Goal: Information Seeking & Learning: Learn about a topic

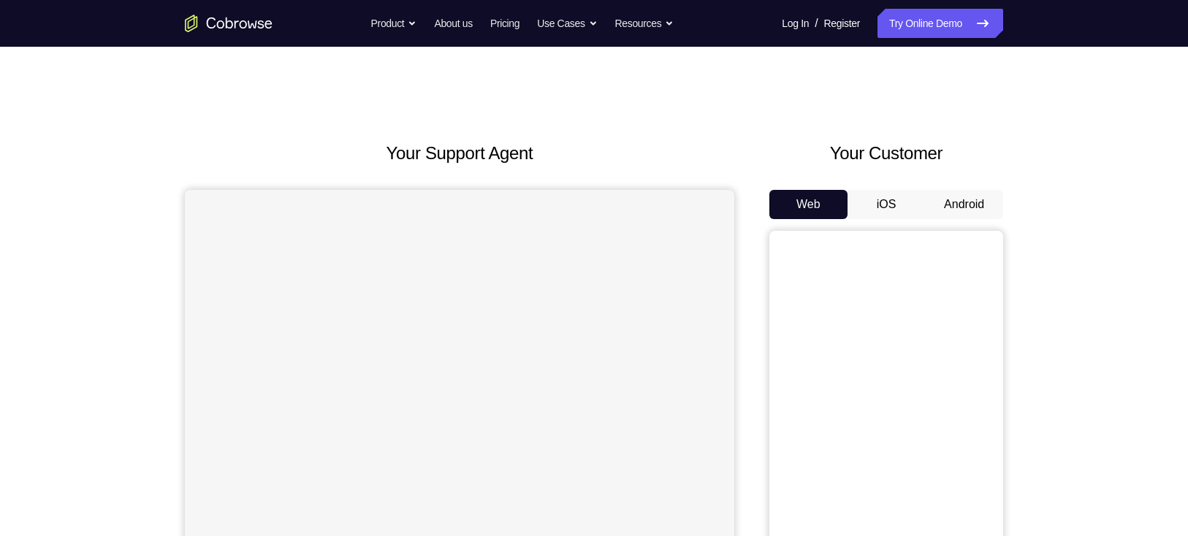
drag, startPoint x: 0, startPoint y: 0, endPoint x: 794, endPoint y: 94, distance: 800.0
click at [794, 94] on div "Your Support Agent Your Customer Web iOS Android Next Steps We’d be happy to gi…" at bounding box center [594, 529] width 936 height 964
click at [881, 202] on button "Android" at bounding box center [964, 204] width 78 height 29
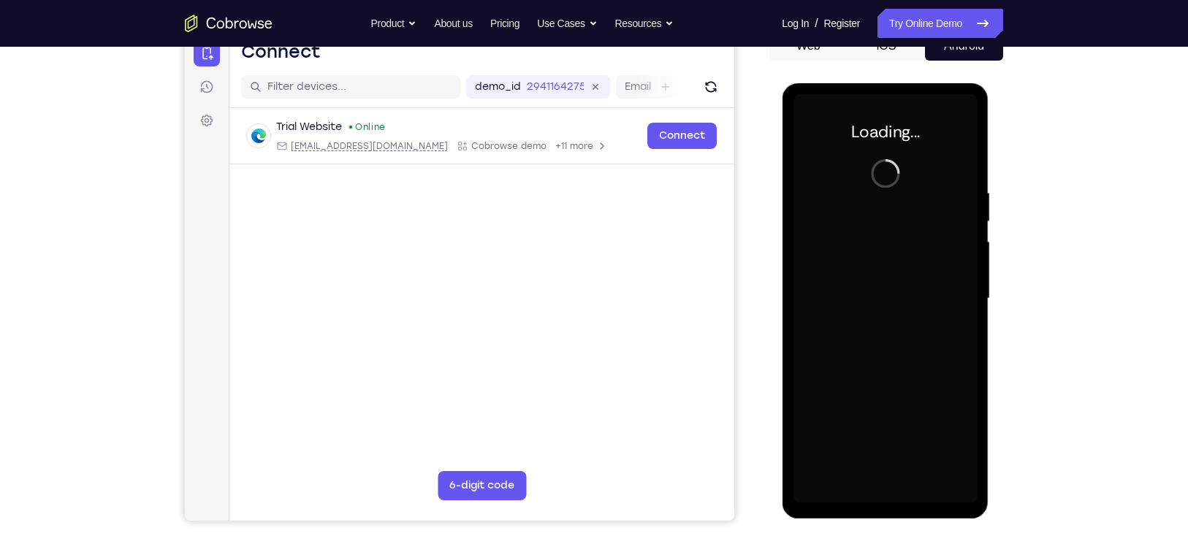
scroll to position [162, 0]
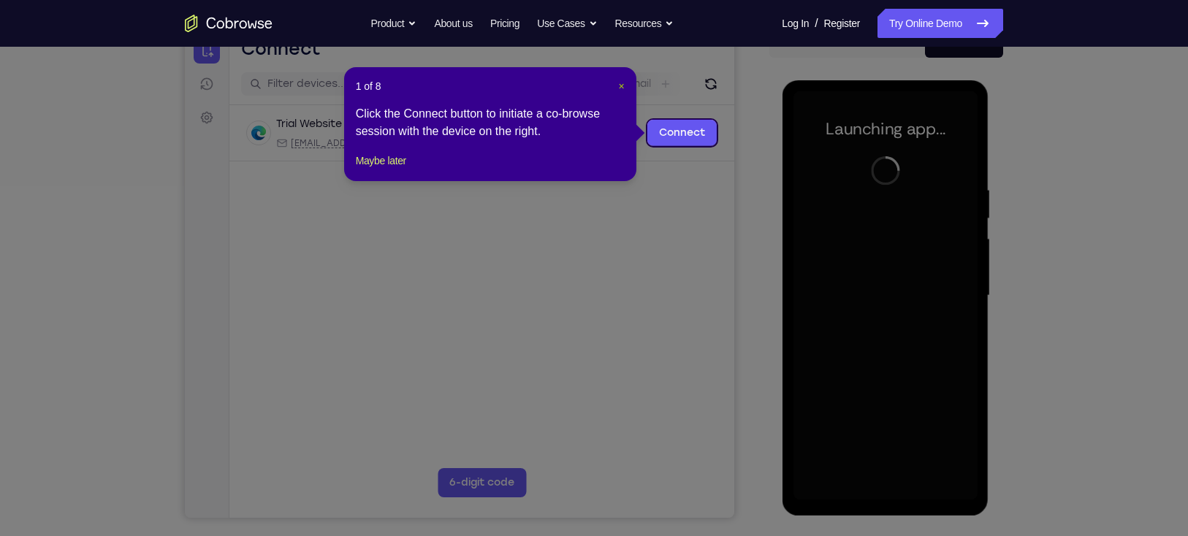
click at [618, 83] on span "×" at bounding box center [621, 86] width 6 height 12
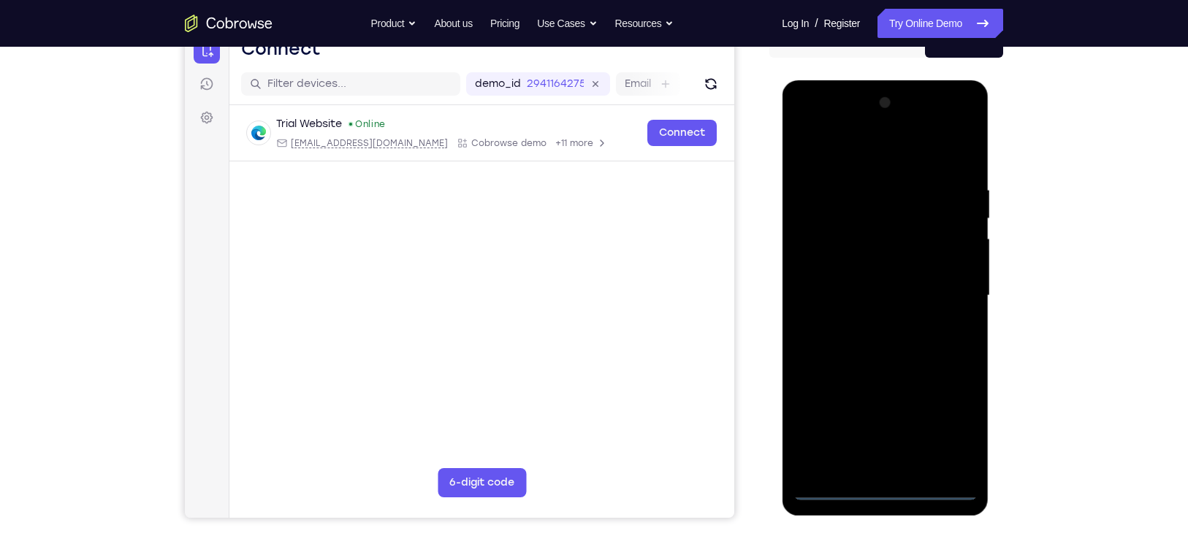
click at [881, 391] on div at bounding box center [885, 295] width 184 height 409
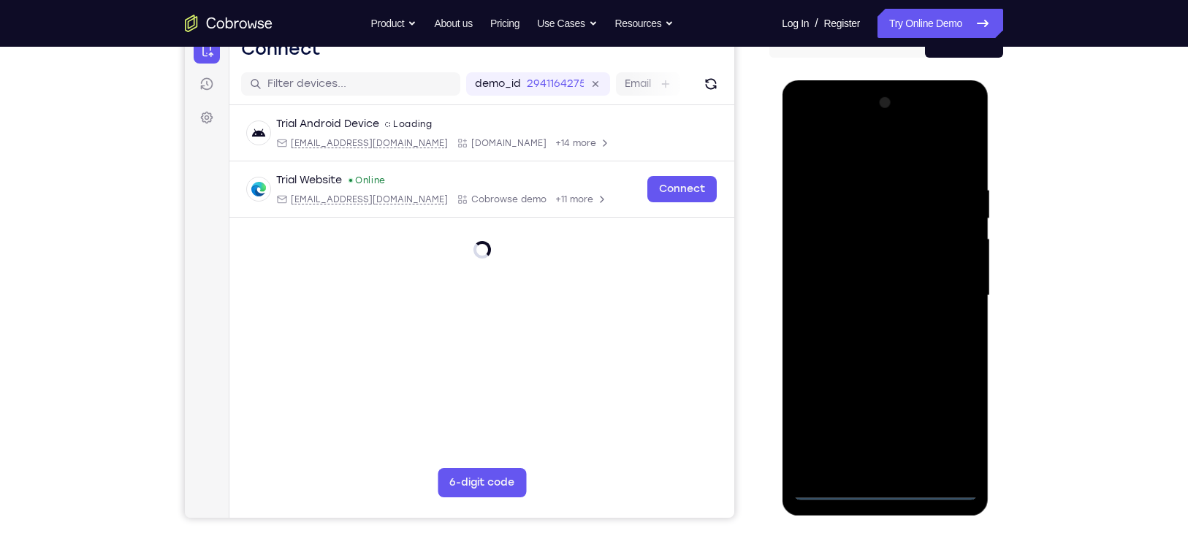
click at [881, 391] on div at bounding box center [885, 295] width 184 height 409
click at [855, 153] on div at bounding box center [885, 295] width 184 height 409
click at [881, 294] on div at bounding box center [885, 295] width 184 height 409
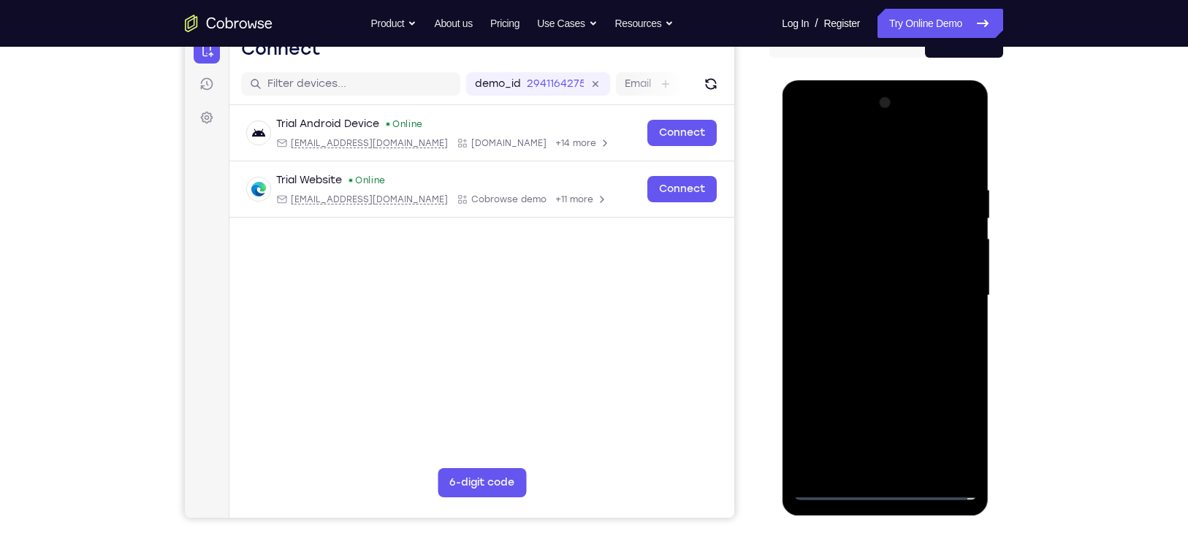
click at [872, 322] on div at bounding box center [885, 295] width 184 height 409
click at [881, 368] on div at bounding box center [885, 295] width 184 height 409
click at [846, 223] on div at bounding box center [885, 295] width 184 height 409
click at [862, 254] on div at bounding box center [885, 295] width 184 height 409
click at [881, 230] on div at bounding box center [885, 295] width 184 height 409
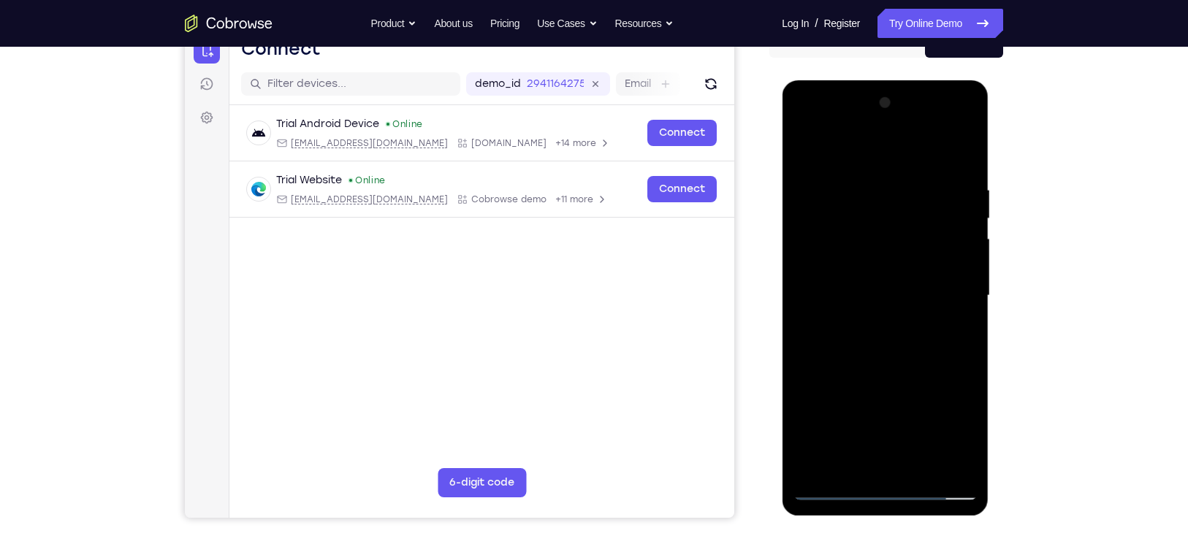
click at [827, 232] on div at bounding box center [885, 295] width 184 height 409
